Goal: Information Seeking & Learning: Learn about a topic

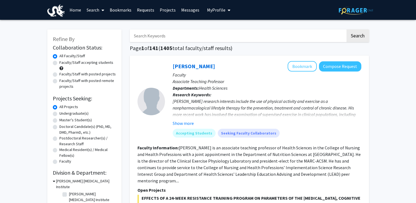
click at [244, 69] on div "[PERSON_NAME] Bookmark Compose Request" at bounding box center [267, 66] width 189 height 10
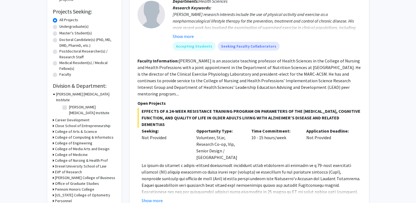
scroll to position [96, 0]
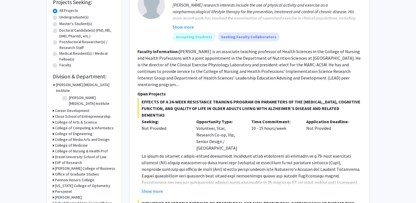
click at [59, 125] on h3 "College of Computing & Informatics" at bounding box center [84, 128] width 59 height 6
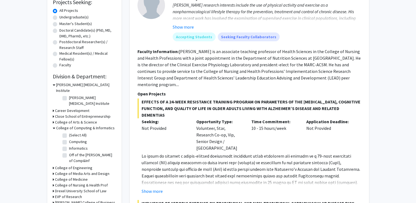
click at [69, 132] on label "(Select All)" at bounding box center [78, 135] width 18 height 6
click at [69, 132] on input "(Select All)" at bounding box center [71, 134] width 4 height 4
checkbox input "true"
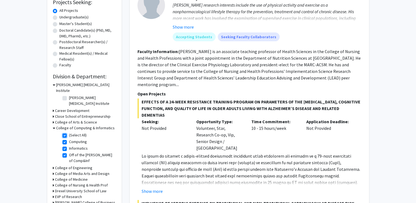
checkbox input "true"
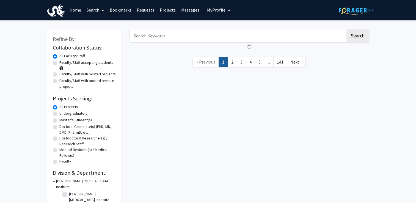
click at [155, 53] on nav "« Previous 1 2 3 4 5 ... 141 Next »" at bounding box center [249, 63] width 239 height 22
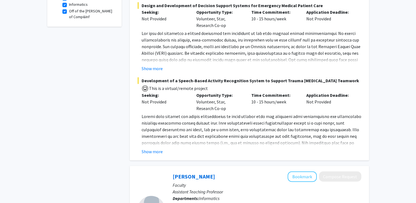
scroll to position [197, 0]
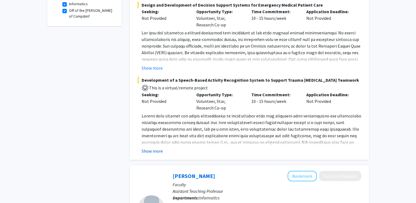
click at [153, 148] on button "Show more" at bounding box center [152, 151] width 21 height 7
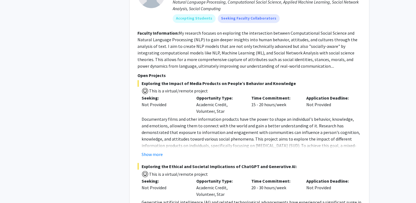
scroll to position [947, 0]
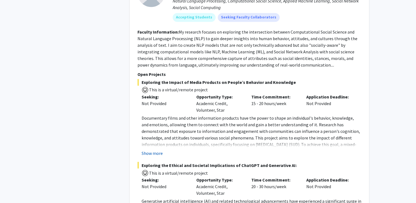
click at [155, 150] on button "Show more" at bounding box center [152, 153] width 21 height 7
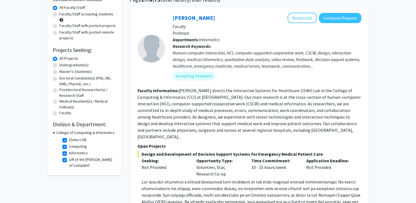
scroll to position [51, 0]
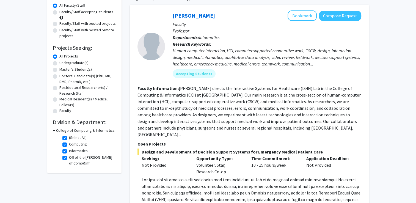
click at [69, 138] on label "(Select All)" at bounding box center [78, 138] width 18 height 6
click at [69, 138] on input "(Select All)" at bounding box center [71, 137] width 4 height 4
checkbox input "false"
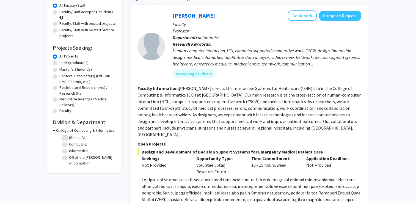
checkbox input "false"
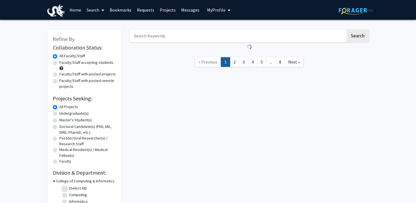
scroll to position [49, 0]
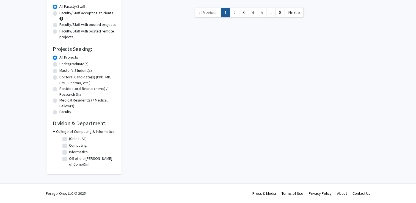
click at [52, 130] on div "Refine By Collaboration Status: Collaboration Status All Faculty/Staff Collabor…" at bounding box center [84, 77] width 74 height 194
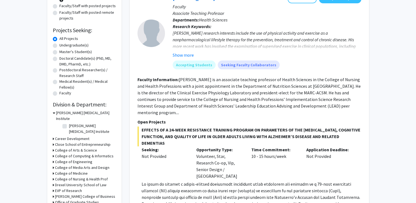
scroll to position [69, 0]
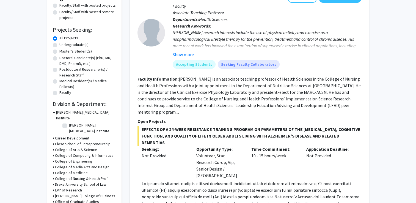
click at [52, 150] on div "Refine By Collaboration Status: Collaboration Status All Faculty/Staff Collabor…" at bounding box center [84, 109] width 74 height 296
click at [60, 158] on h3 "College of Engineering" at bounding box center [73, 161] width 37 height 6
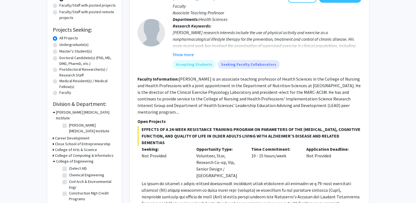
click at [69, 202] on input "Electrical & Computer Engineering" at bounding box center [71, 204] width 4 height 4
checkbox input "true"
